Goal: Task Accomplishment & Management: Manage account settings

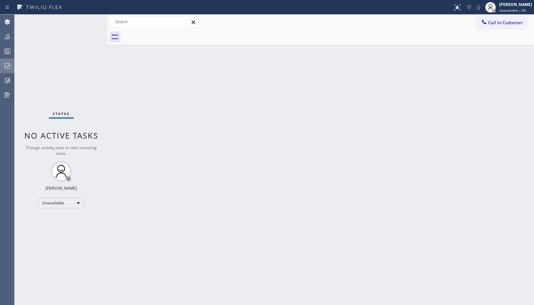
click at [9, 66] on icon at bounding box center [7, 66] width 8 height 8
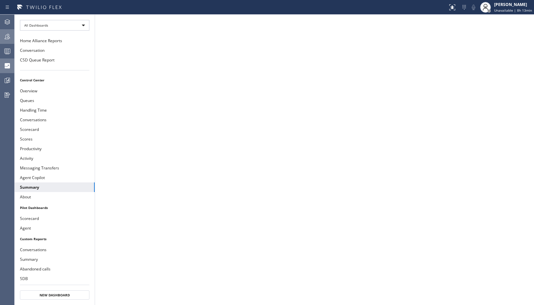
click at [10, 40] on icon at bounding box center [7, 37] width 8 height 8
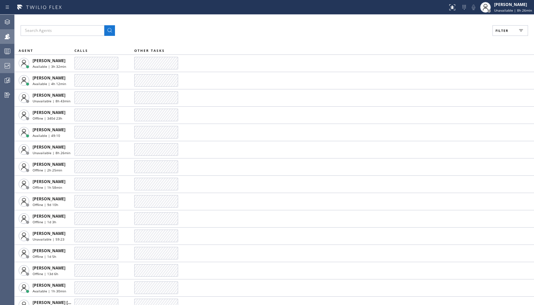
click at [6, 66] on icon at bounding box center [7, 66] width 8 height 8
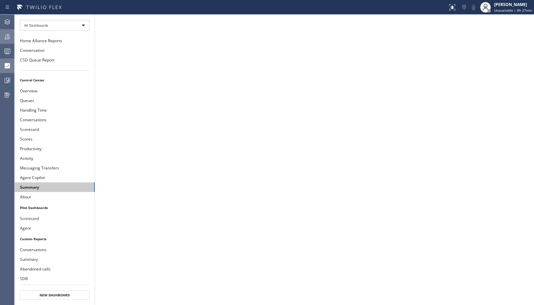
click at [57, 187] on button "Summary" at bounding box center [55, 188] width 80 height 10
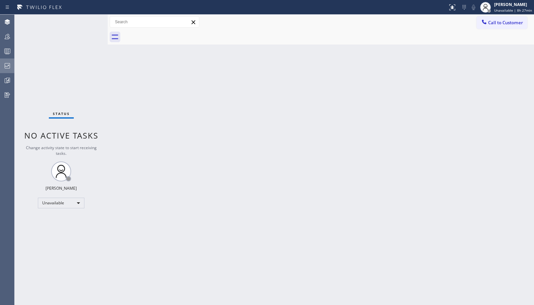
click at [13, 62] on div at bounding box center [7, 65] width 15 height 13
click at [11, 70] on div at bounding box center [7, 65] width 15 height 13
click at [7, 65] on icon at bounding box center [7, 66] width 8 height 8
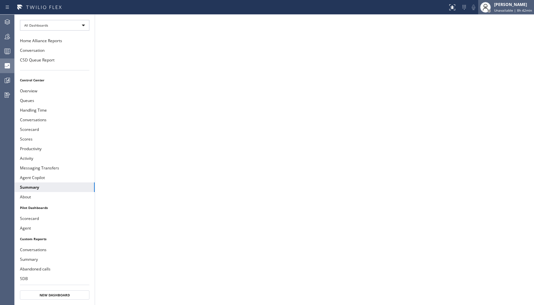
click at [503, 13] on div "Ambrosio Lebios Unavailable | 8h 42min" at bounding box center [513, 7] width 41 height 12
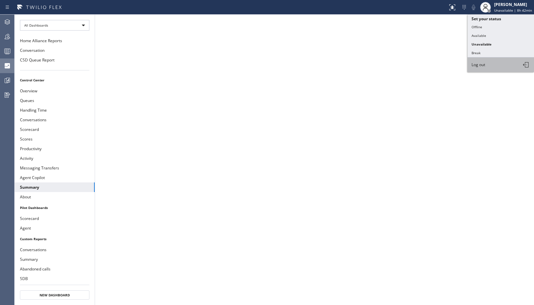
click at [491, 66] on button "Log out" at bounding box center [501, 65] width 67 height 15
